Goal: Find specific page/section: Find specific page/section

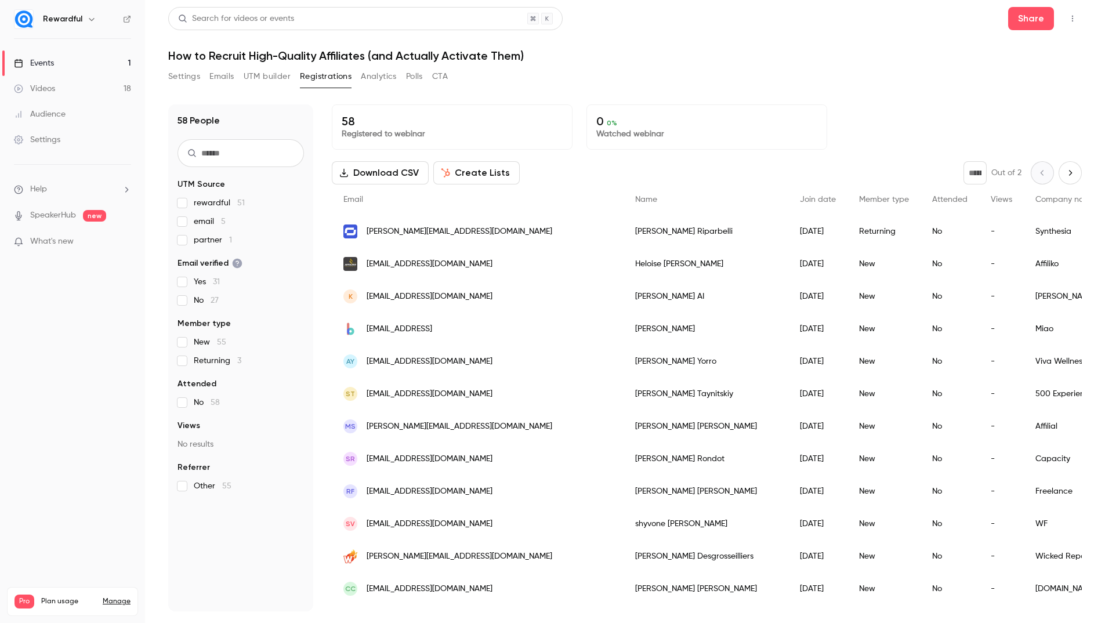
scroll to position [91, 0]
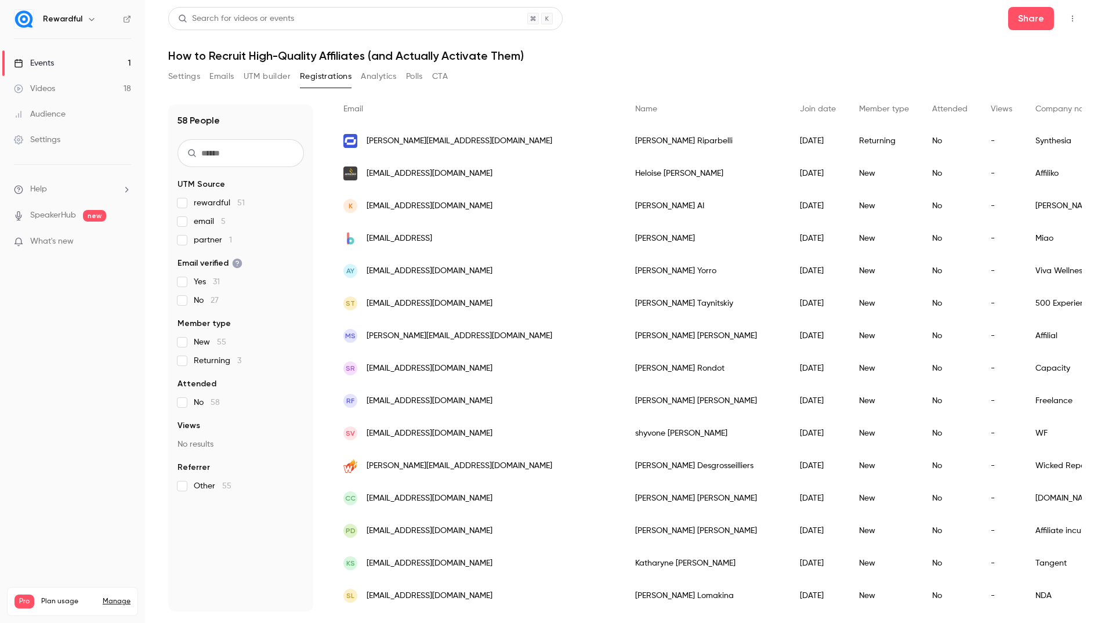
click at [70, 70] on link "Events 1" at bounding box center [72, 63] width 145 height 26
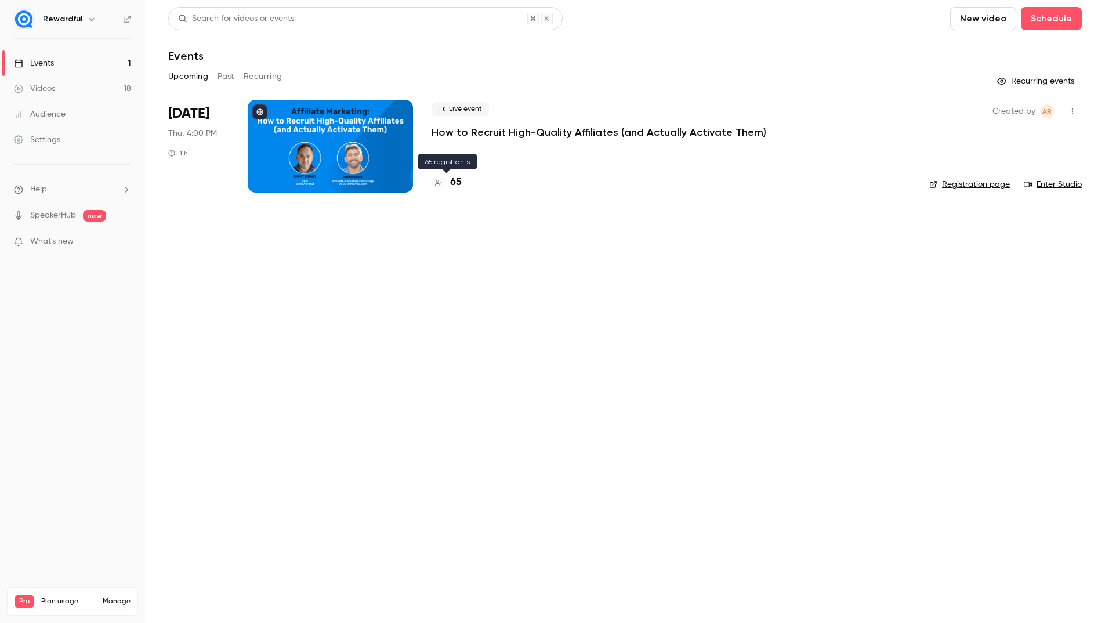
click at [453, 182] on h4 "65" at bounding box center [456, 183] width 12 height 16
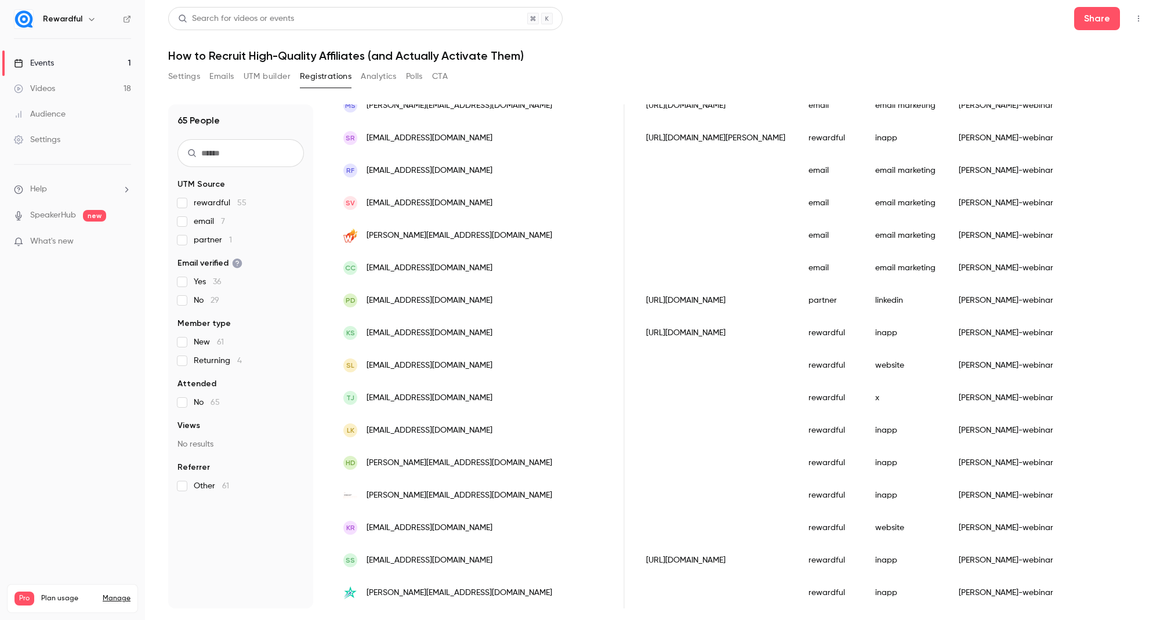
scroll to position [549, 0]
click at [110, 55] on link "Events 1" at bounding box center [72, 63] width 145 height 26
